Goal: Obtain resource: Download file/media

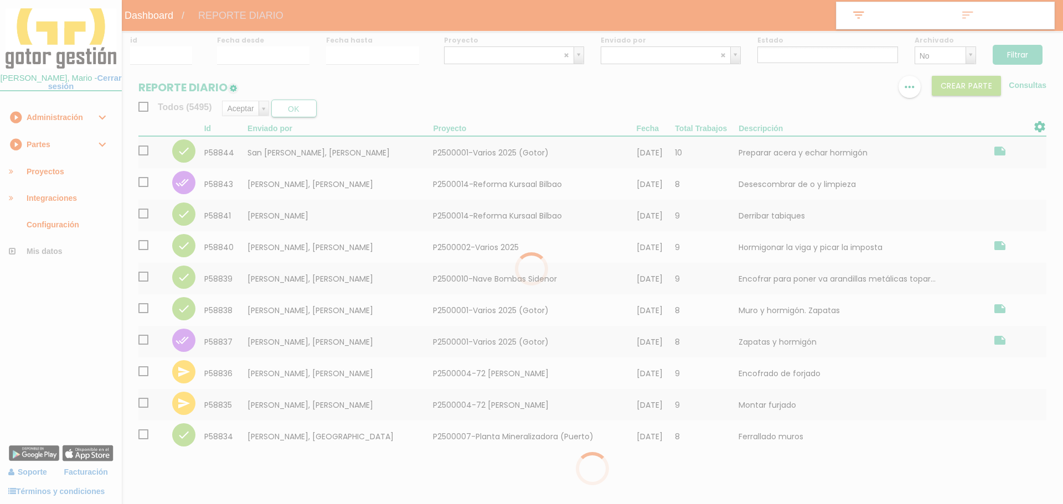
select select
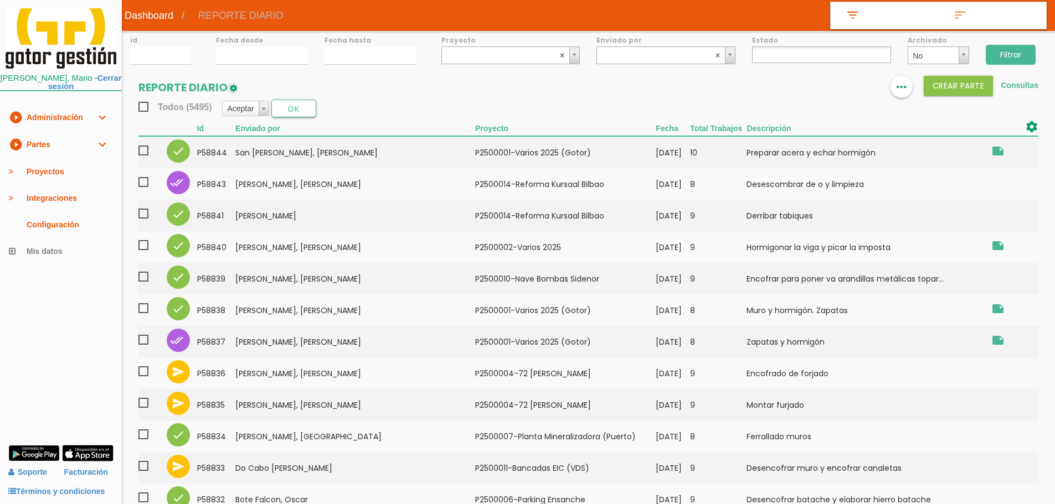
click at [61, 146] on link "play_circle_filled Partes expand_more" at bounding box center [61, 144] width 122 height 27
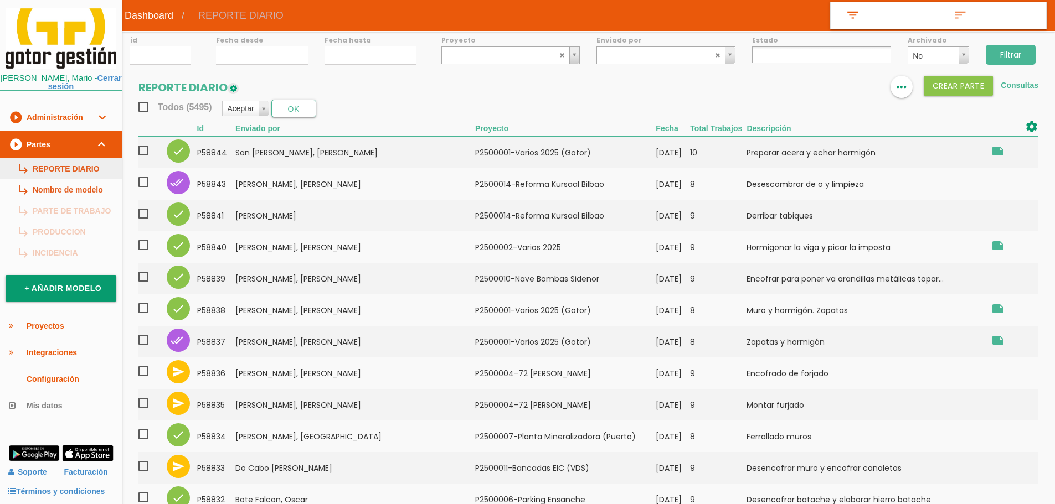
click at [70, 161] on link "subdirectory_arrow_right REPORTE DIARIO" at bounding box center [61, 168] width 122 height 21
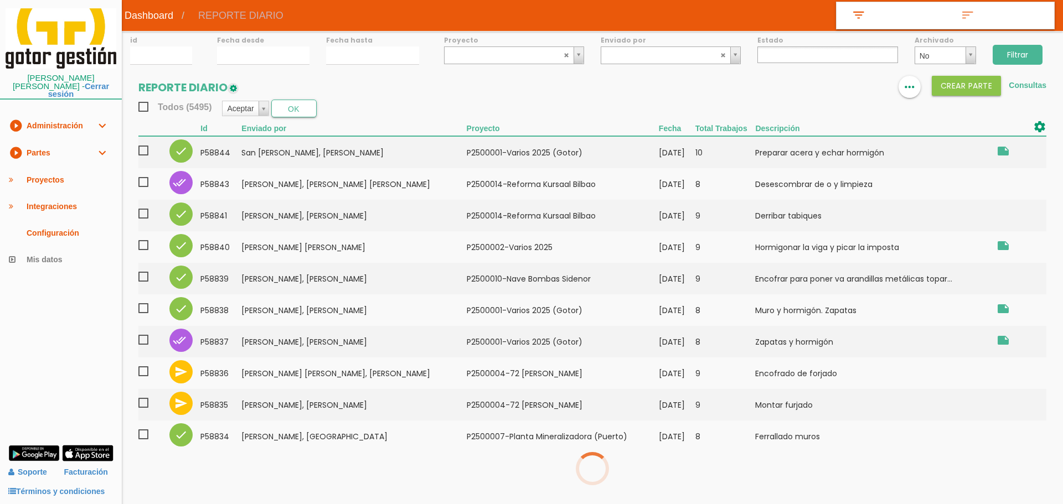
select select
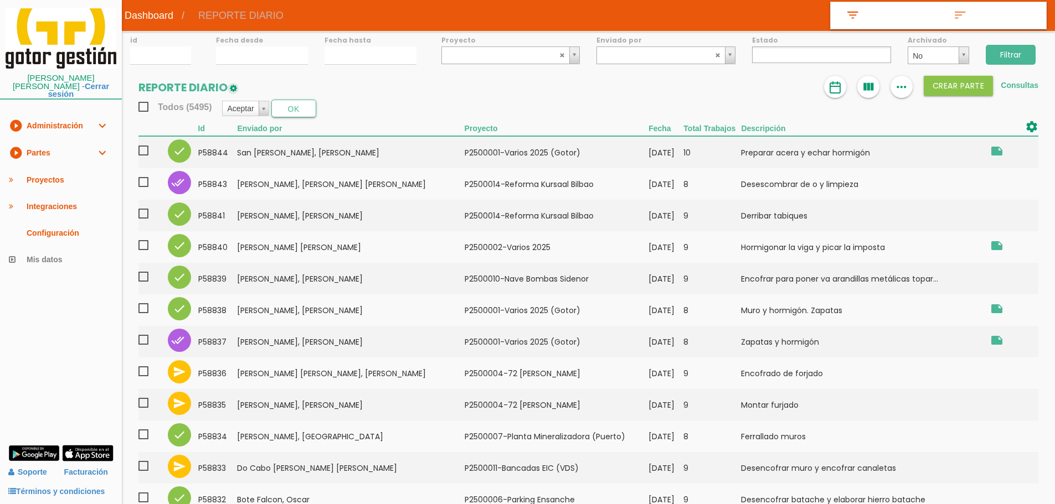
click at [1014, 82] on link "Consultas" at bounding box center [1019, 85] width 38 height 9
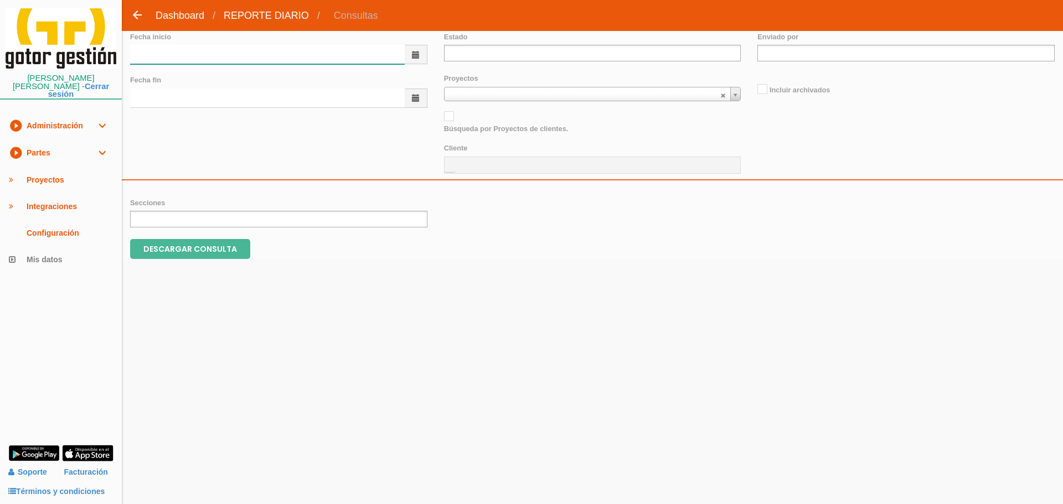
click at [248, 50] on input "text" at bounding box center [267, 54] width 275 height 19
type input "01/08/2025"
type input "31/08/2025"
type input "v"
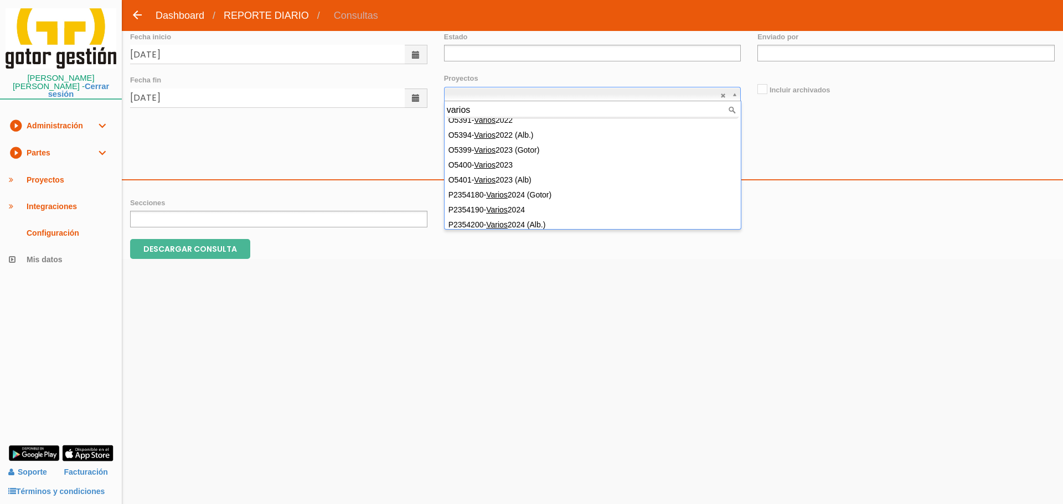
scroll to position [99, 0]
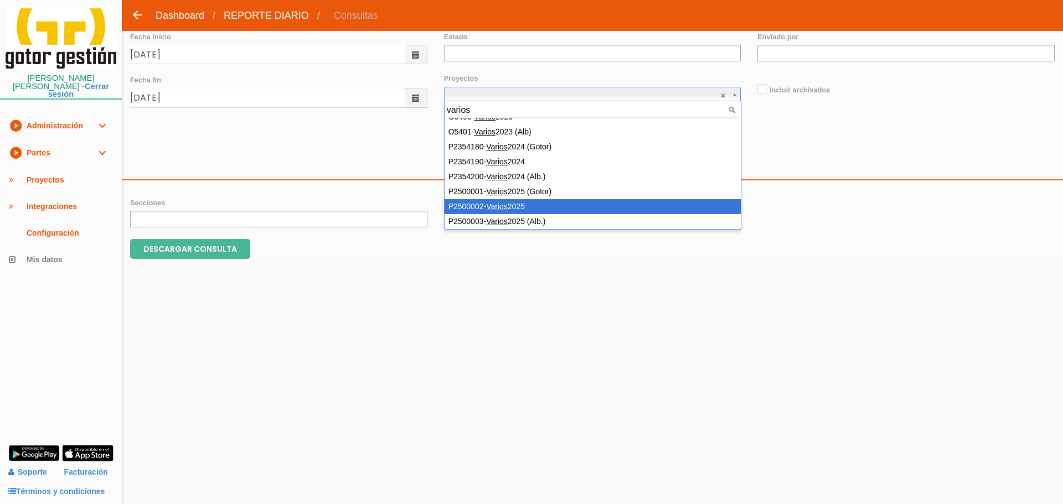
type input "varios"
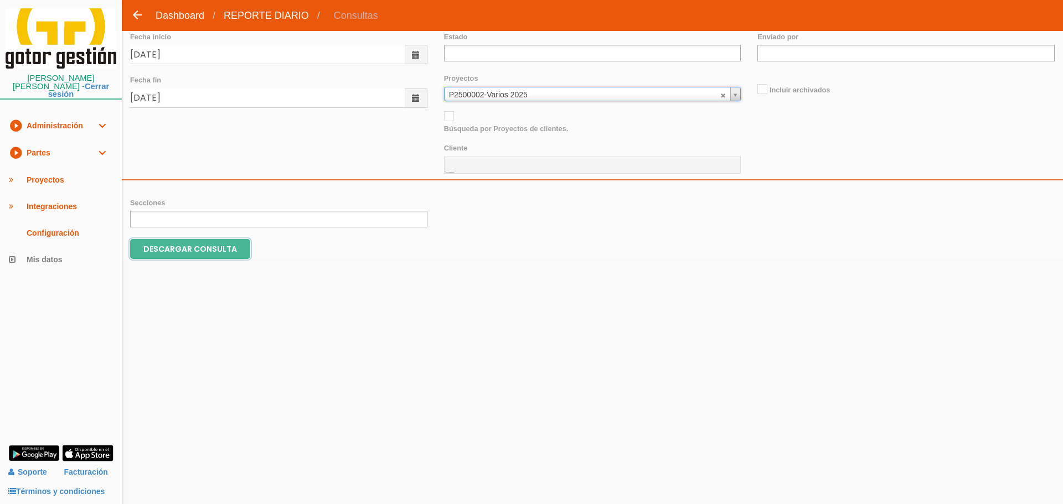
click at [183, 250] on input "DESCARGAR CONSULTA" at bounding box center [190, 249] width 120 height 20
click at [35, 149] on link "play_circle_filled Partes expand_more" at bounding box center [61, 153] width 122 height 27
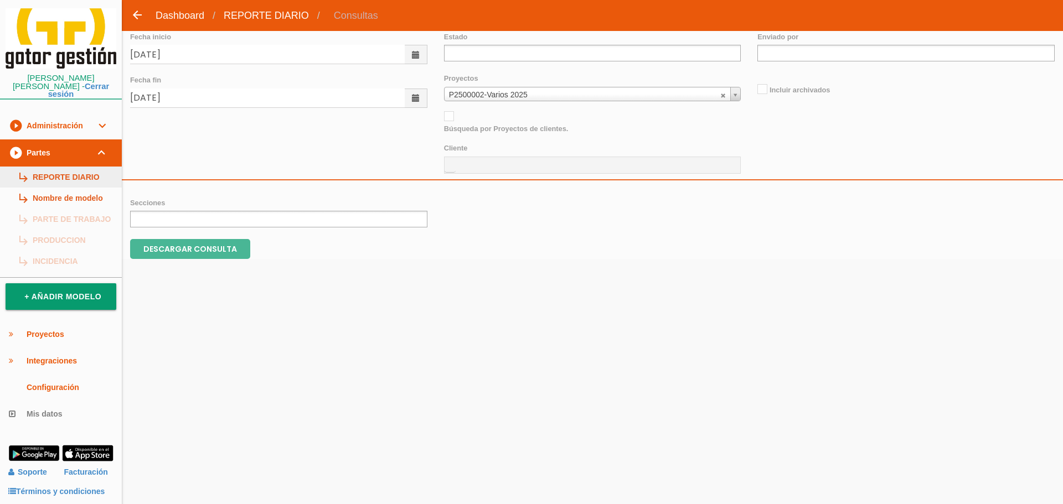
click at [50, 167] on link "subdirectory_arrow_right REPORTE DIARIO" at bounding box center [61, 177] width 122 height 21
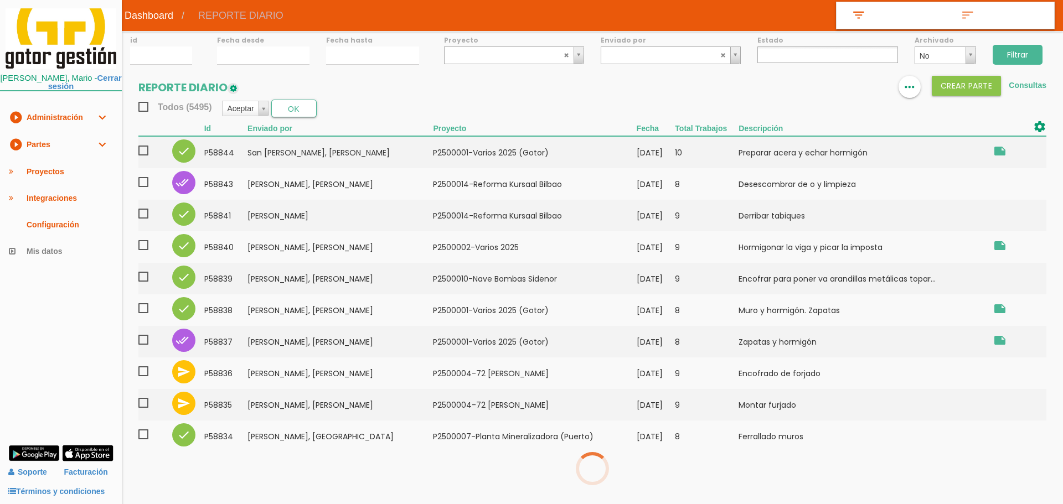
select select
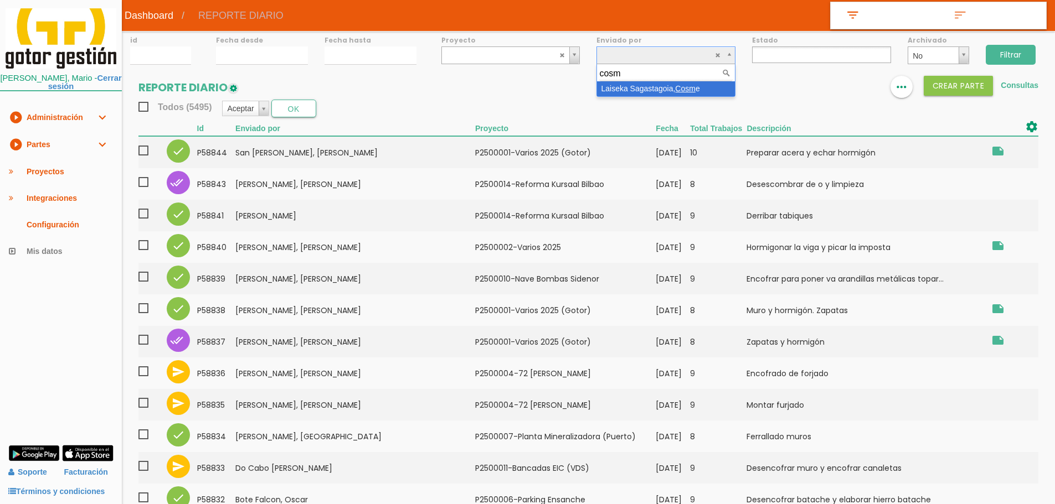
type input "cosme"
select select "62"
click at [1006, 51] on input "Filtrar" at bounding box center [1010, 55] width 50 height 20
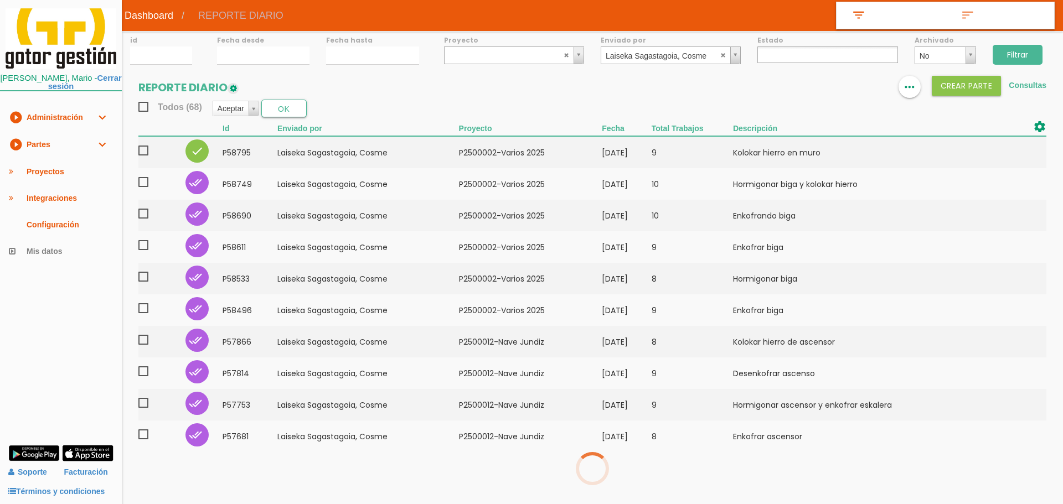
select select
